Goal: Information Seeking & Learning: Learn about a topic

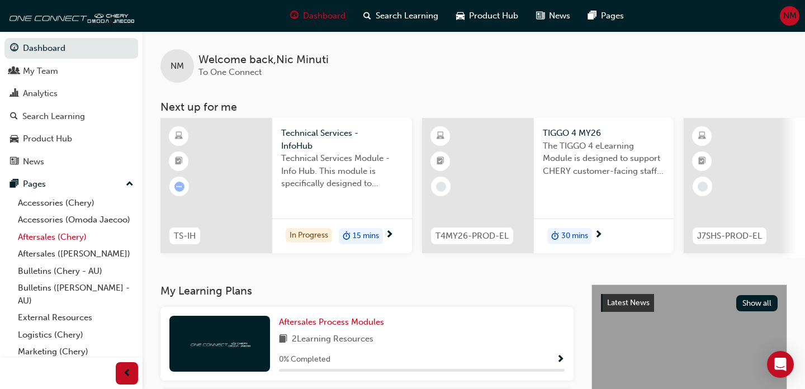
click at [83, 235] on link "Aftersales (Chery)" at bounding box center [75, 237] width 125 height 17
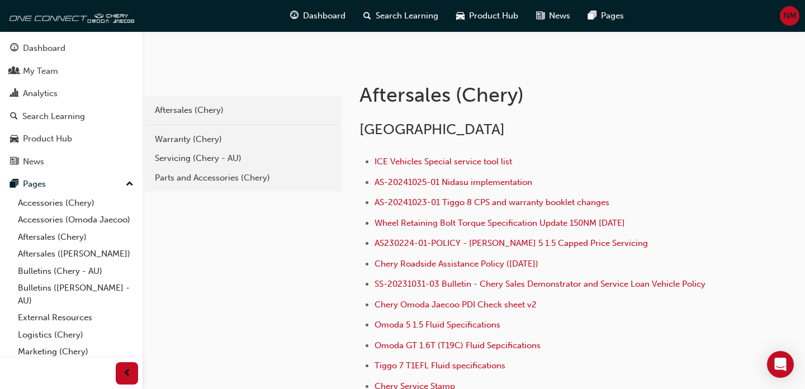
scroll to position [193, 0]
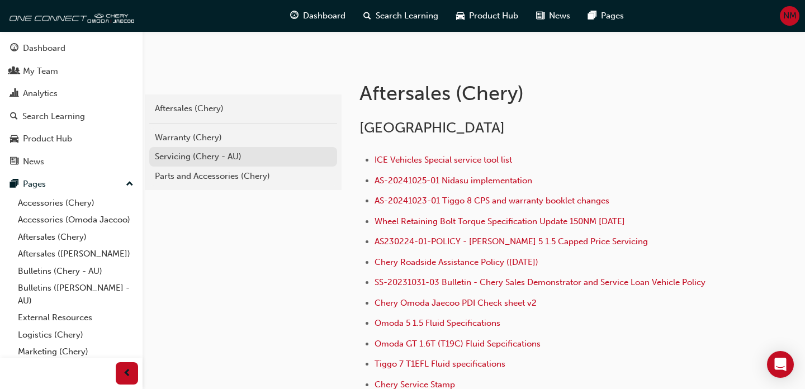
click at [183, 156] on div "Servicing (Chery - AU)" at bounding box center [243, 156] width 177 height 13
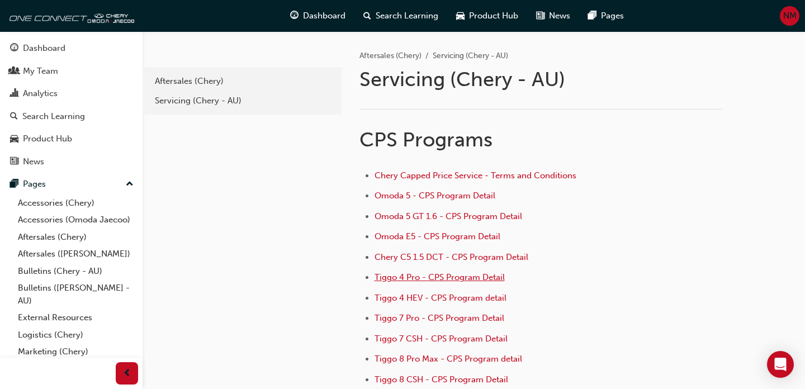
click at [439, 279] on span "Tiggo 4 Pro - CPS Program Detail" at bounding box center [439, 277] width 130 height 10
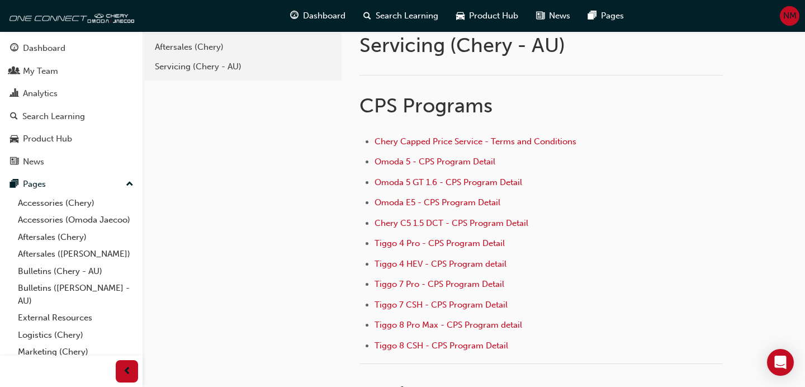
scroll to position [41, 0]
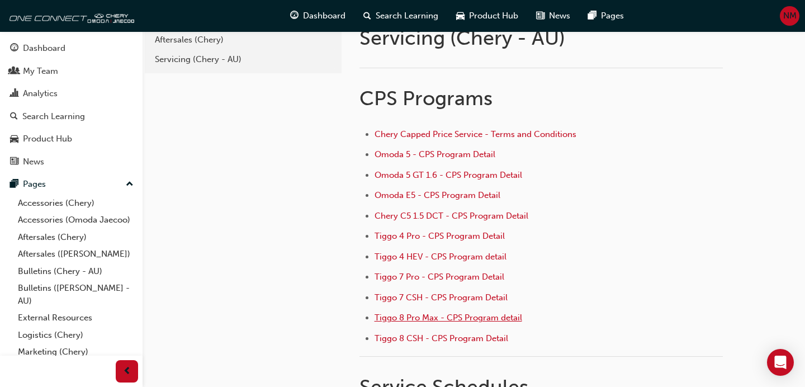
click at [418, 316] on span "Tiggo 8 Pro Max - CPS Program detail" at bounding box center [448, 317] width 148 height 10
